Goal: Book appointment/travel/reservation

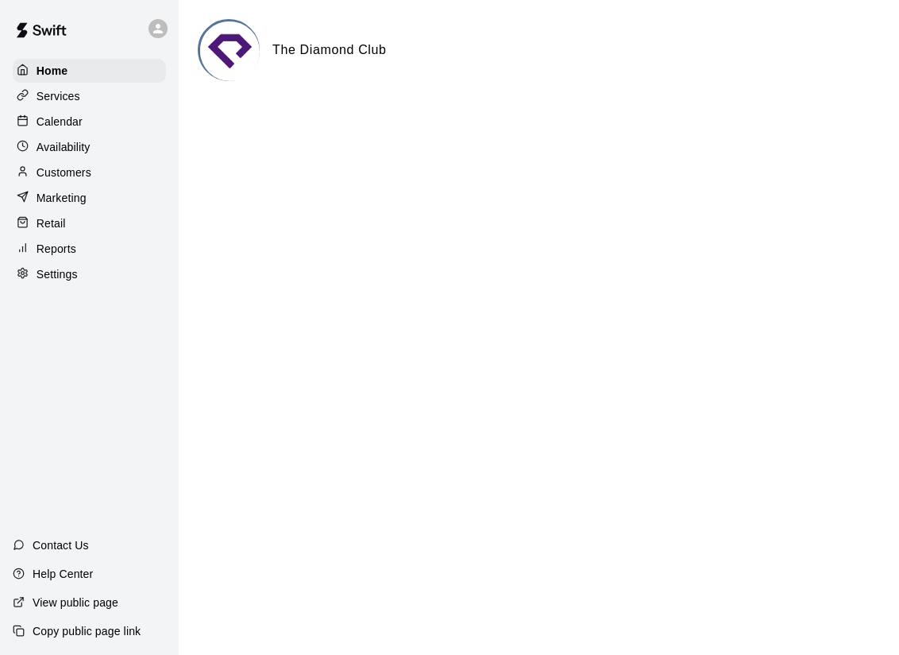
click at [60, 120] on p "Calendar" at bounding box center [60, 122] width 46 height 16
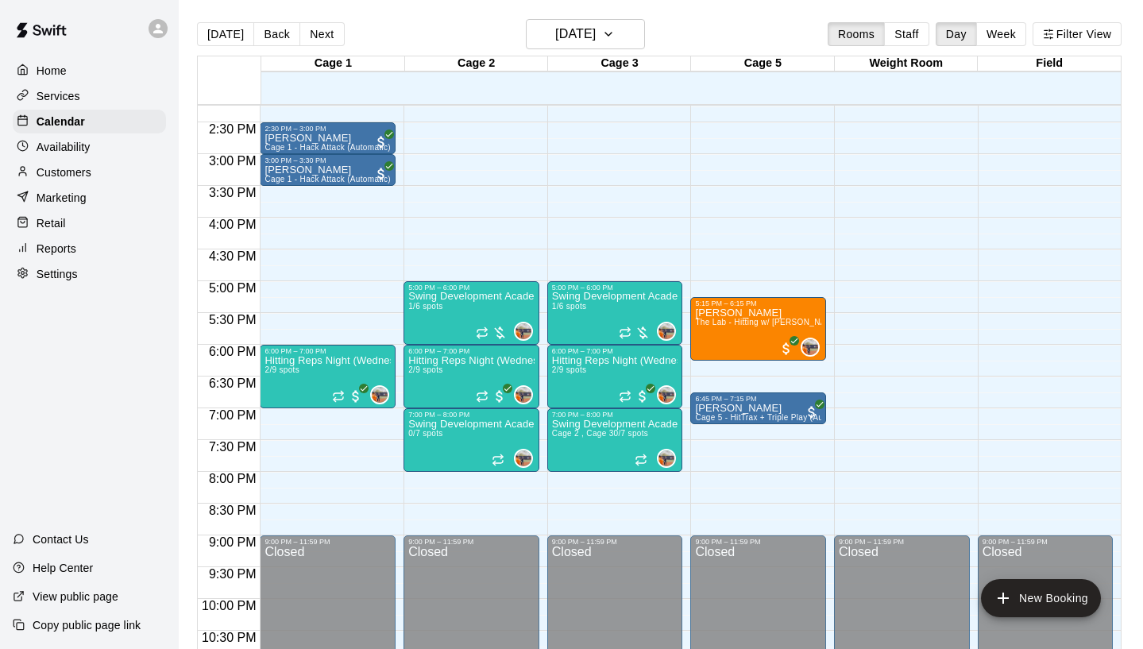
scroll to position [910, 0]
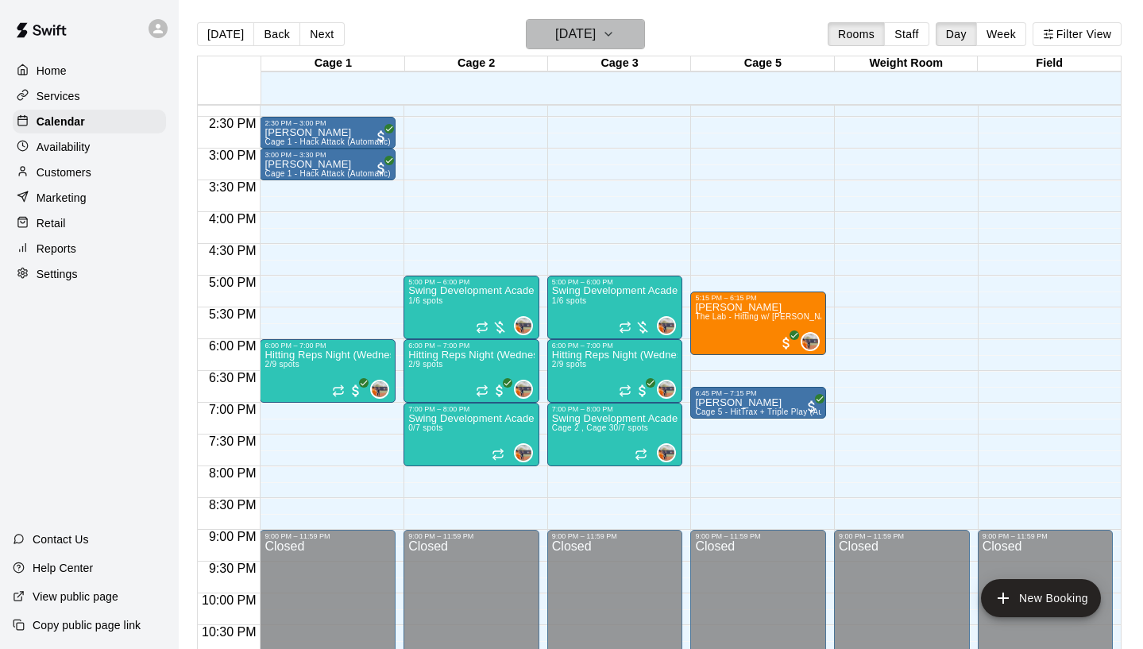
click at [555, 40] on h6 "[DATE]" at bounding box center [575, 34] width 41 height 22
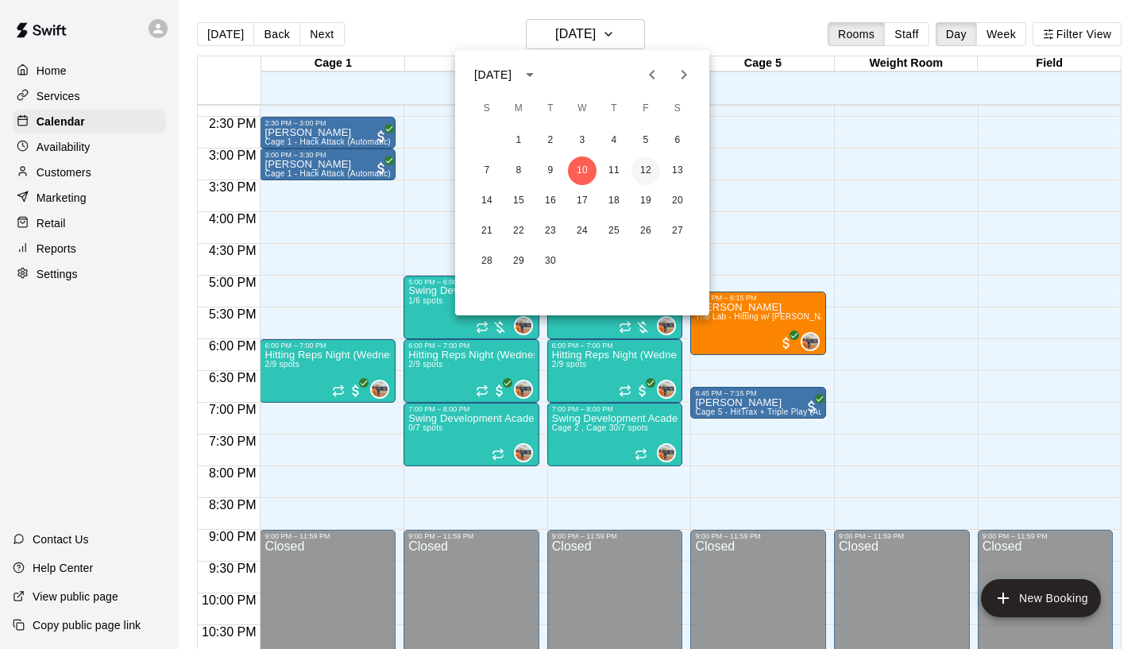
click at [649, 165] on button "12" at bounding box center [646, 171] width 29 height 29
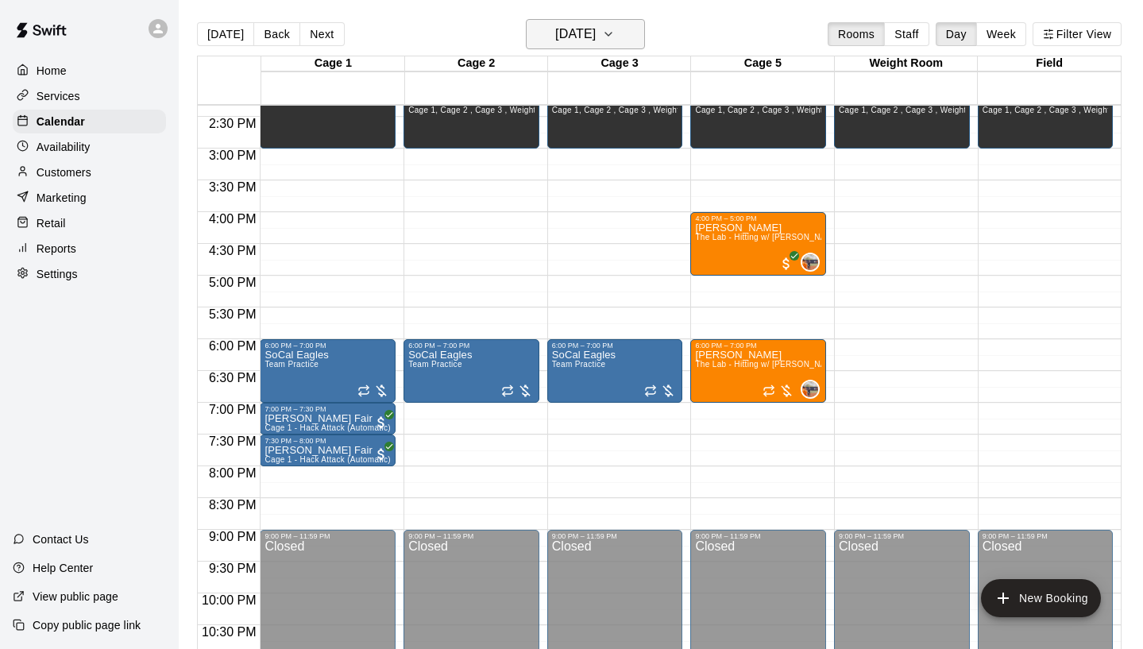
click at [587, 43] on h6 "[DATE]" at bounding box center [575, 34] width 41 height 22
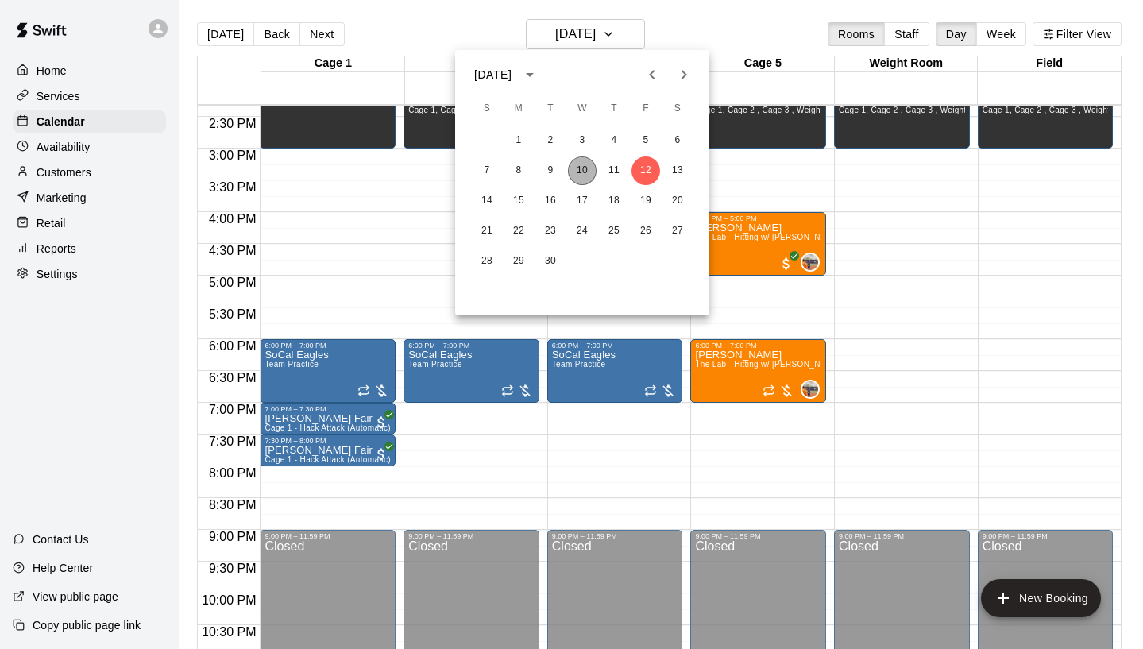
click at [586, 169] on button "10" at bounding box center [582, 171] width 29 height 29
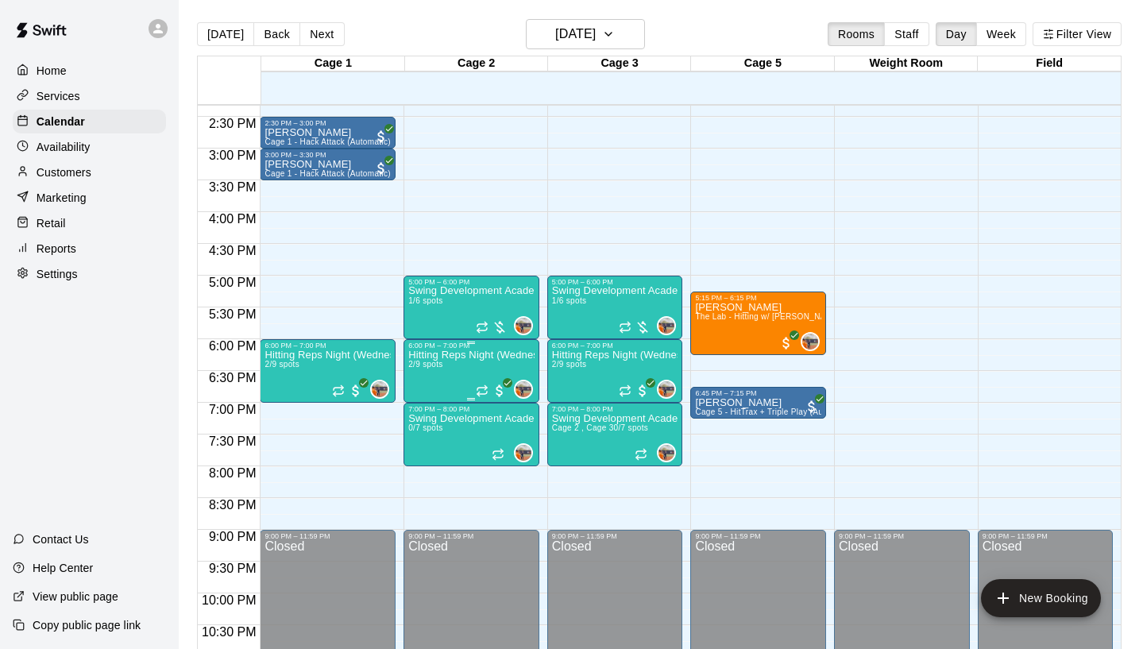
click at [512, 218] on div at bounding box center [571, 324] width 1143 height 649
